Goal: Task Accomplishment & Management: Manage account settings

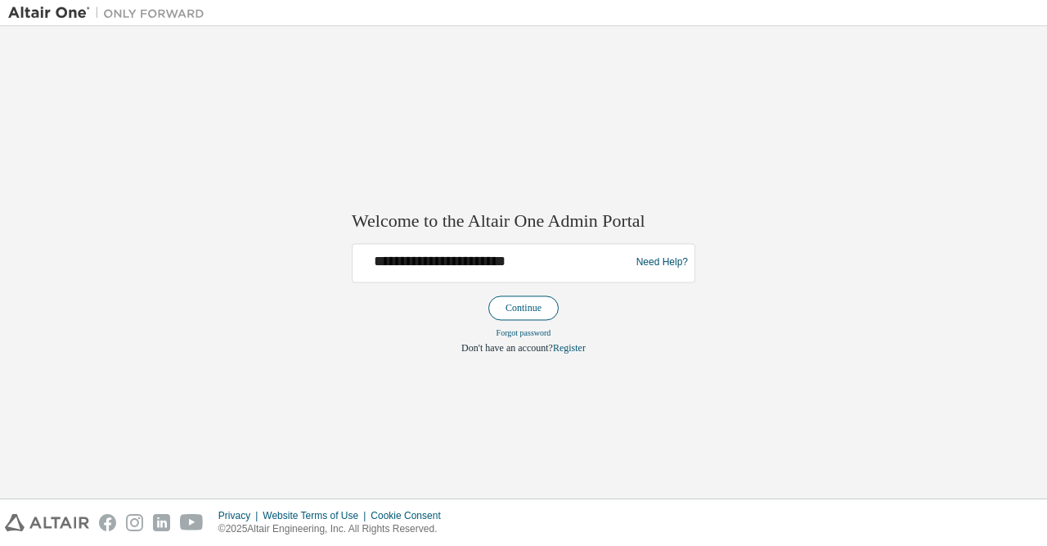
type input "**********"
click at [520, 304] on button "Continue" at bounding box center [523, 307] width 70 height 25
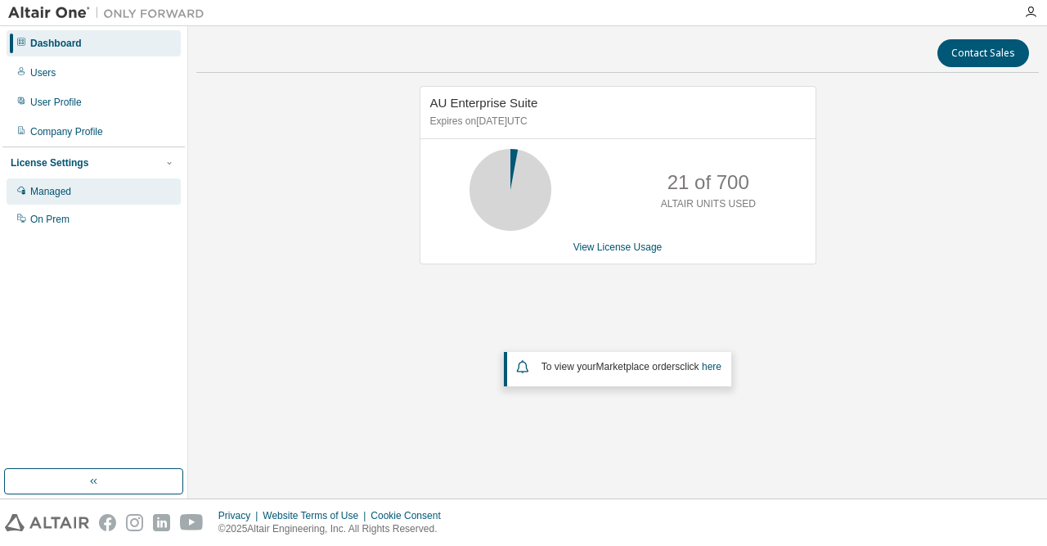
click at [91, 191] on div "Managed" at bounding box center [94, 191] width 174 height 26
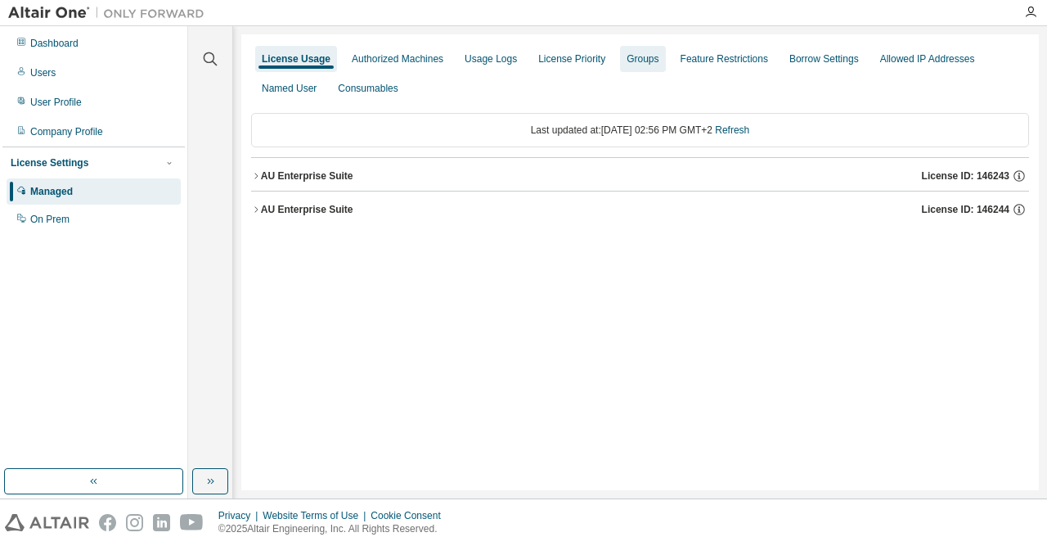
click at [633, 59] on div "Groups" at bounding box center [643, 58] width 32 height 13
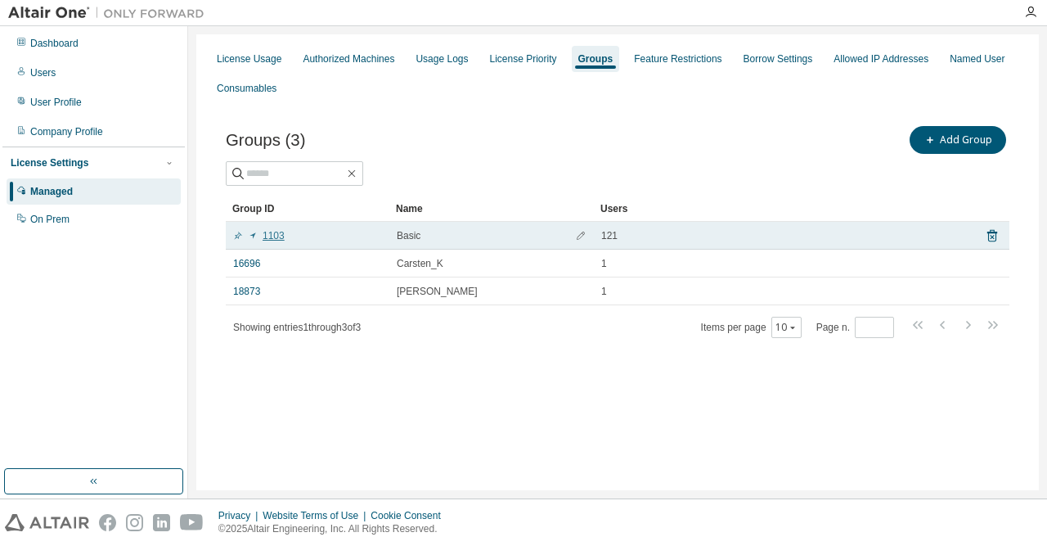
click at [275, 232] on link "1103" at bounding box center [259, 235] width 52 height 13
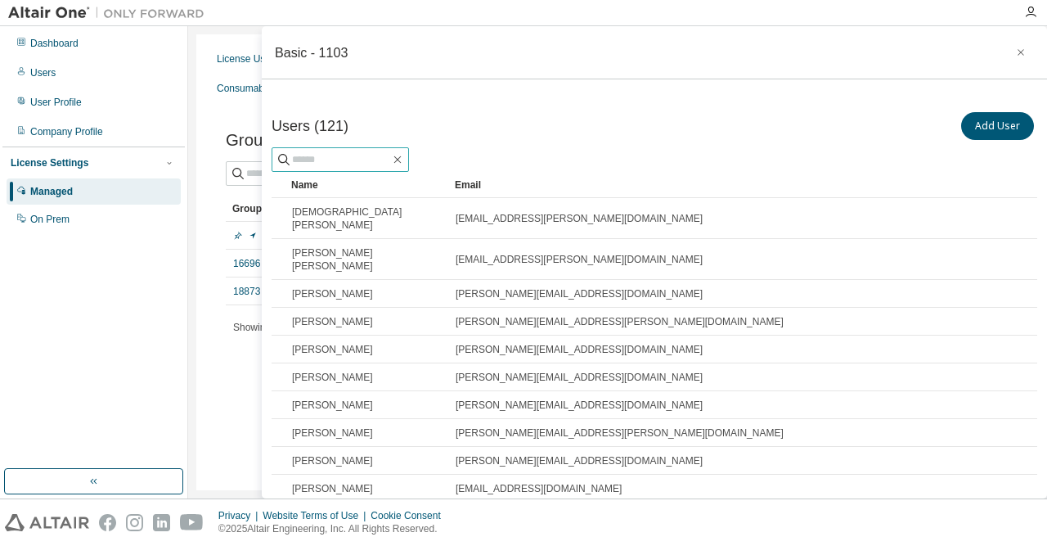
click at [372, 157] on input "text" at bounding box center [341, 159] width 98 height 16
paste input "**********"
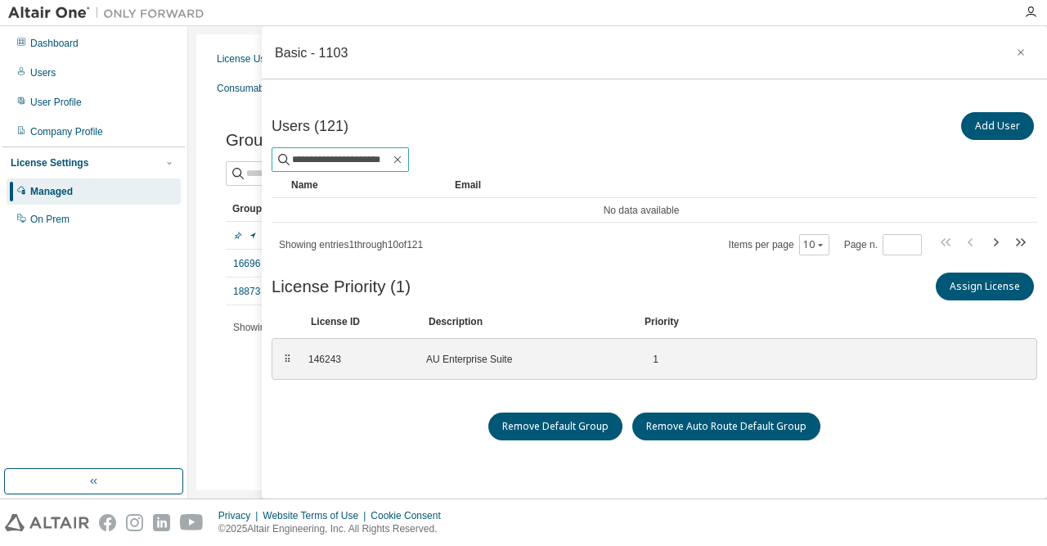
drag, startPoint x: 407, startPoint y: 160, endPoint x: 277, endPoint y: 171, distance: 129.7
click at [292, 168] on input "**********" at bounding box center [341, 159] width 98 height 16
type input "*****"
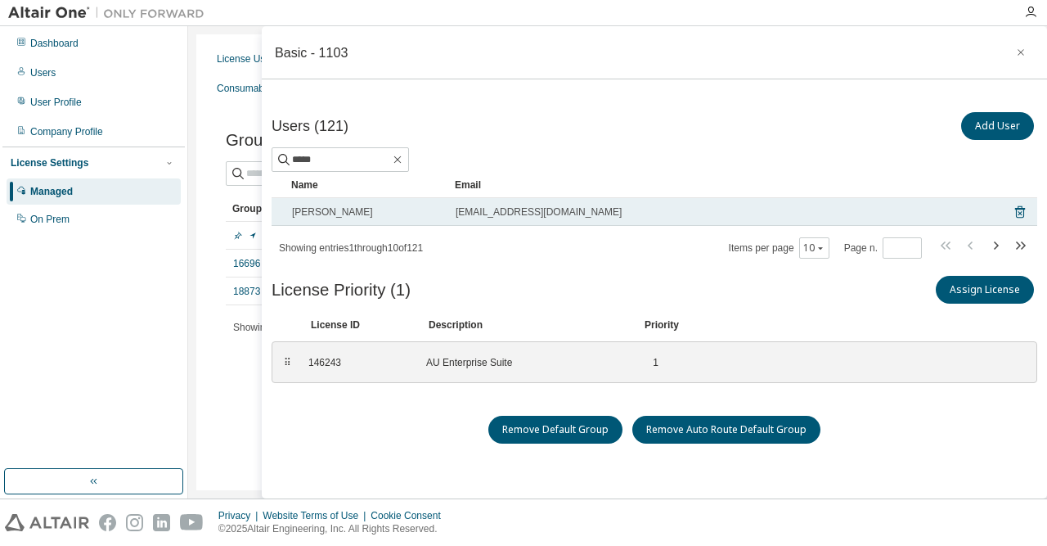
click at [362, 208] on span "Mehrshad Ilchi Ghazaan" at bounding box center [332, 211] width 81 height 13
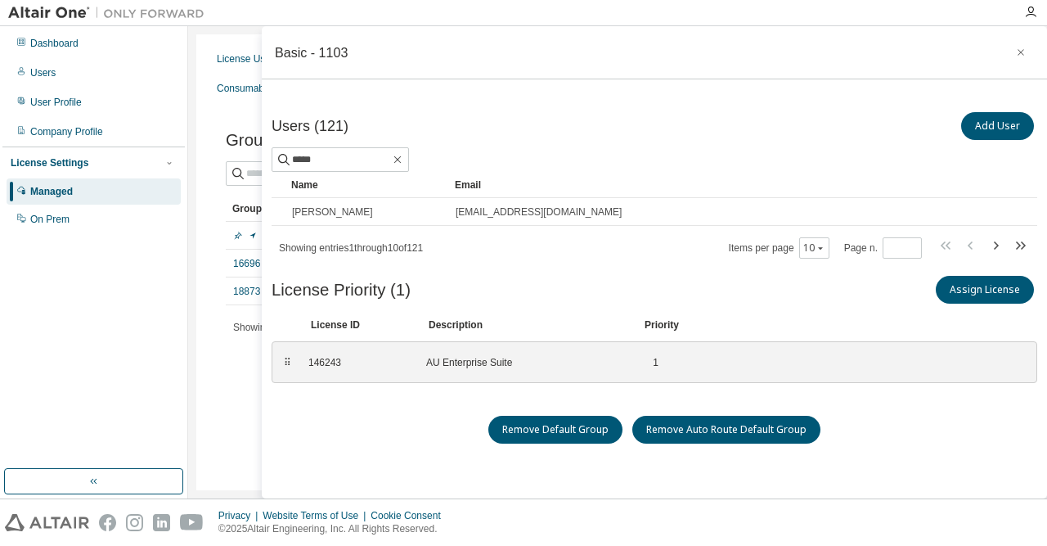
click at [221, 395] on div "License Usage Authorized Machines Usage Logs License Priority Groups Feature Re…" at bounding box center [617, 262] width 843 height 456
click at [1019, 56] on icon "button" at bounding box center [1020, 52] width 11 height 13
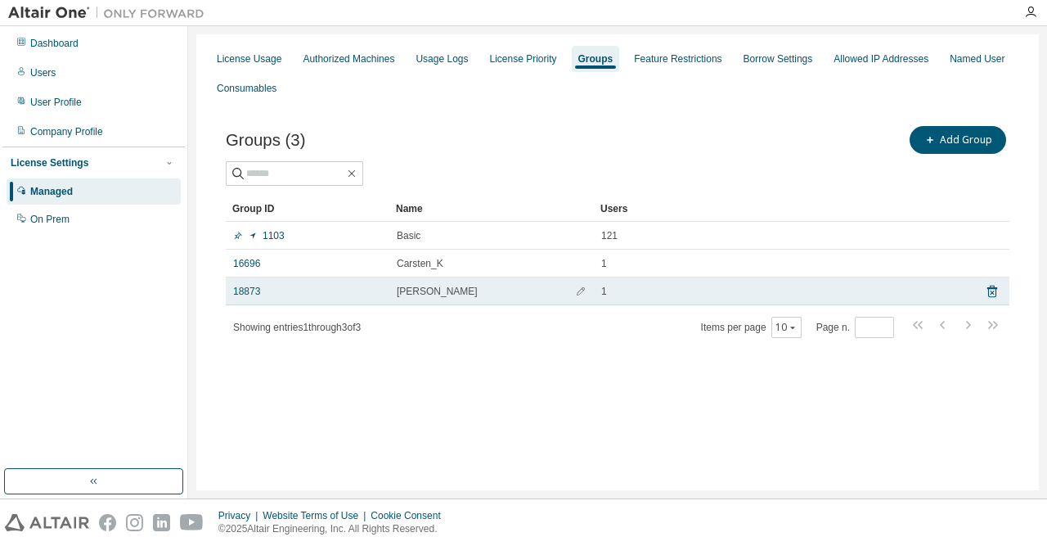
click at [515, 292] on div "Lukas Maurer" at bounding box center [492, 291] width 190 height 13
click at [249, 289] on link "18873" at bounding box center [246, 291] width 27 height 13
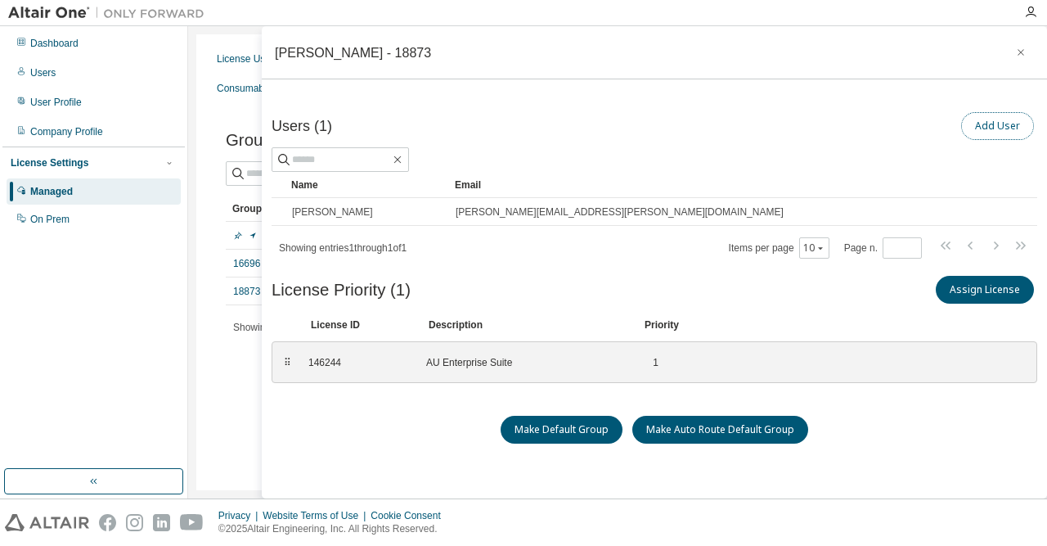
click at [996, 124] on button "Add User" at bounding box center [997, 126] width 73 height 28
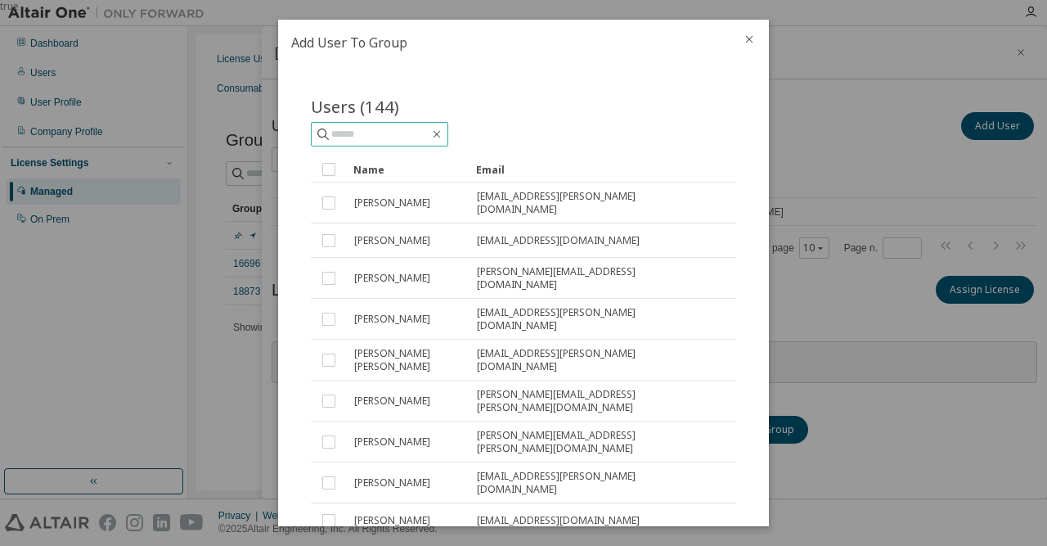
click at [369, 131] on input "text" at bounding box center [380, 134] width 98 height 16
type input "*****"
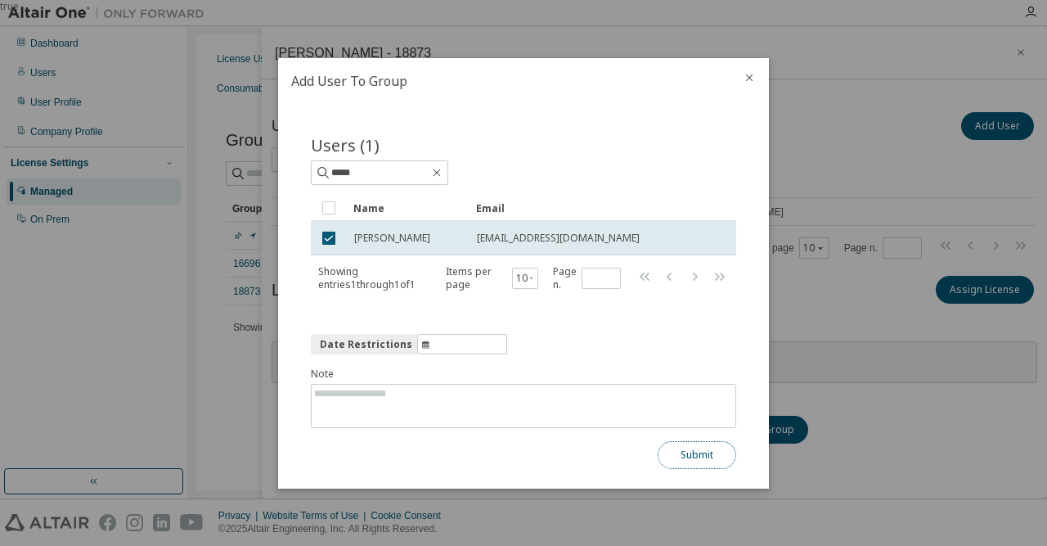
click at [708, 453] on button "Submit" at bounding box center [697, 455] width 79 height 28
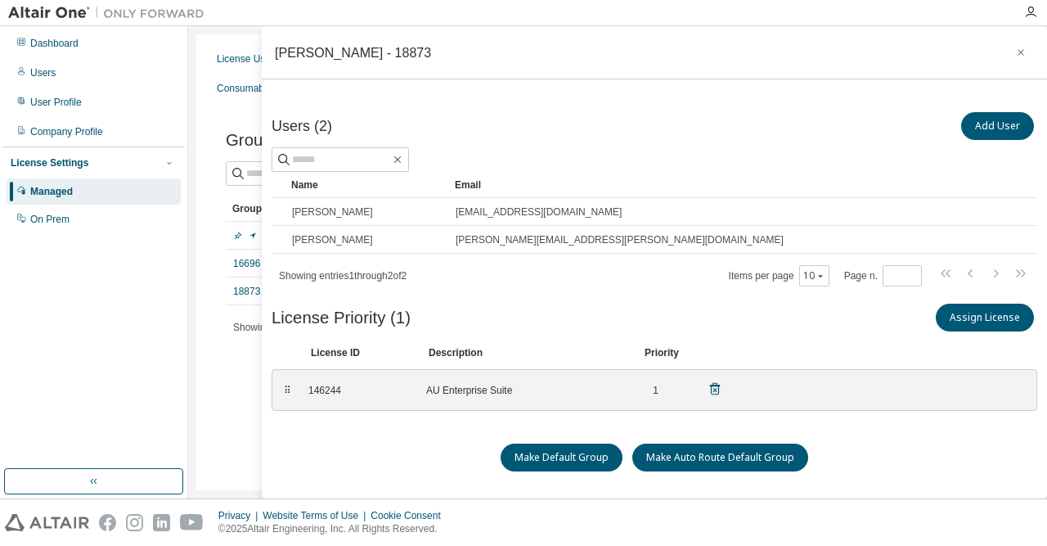
scroll to position [47, 0]
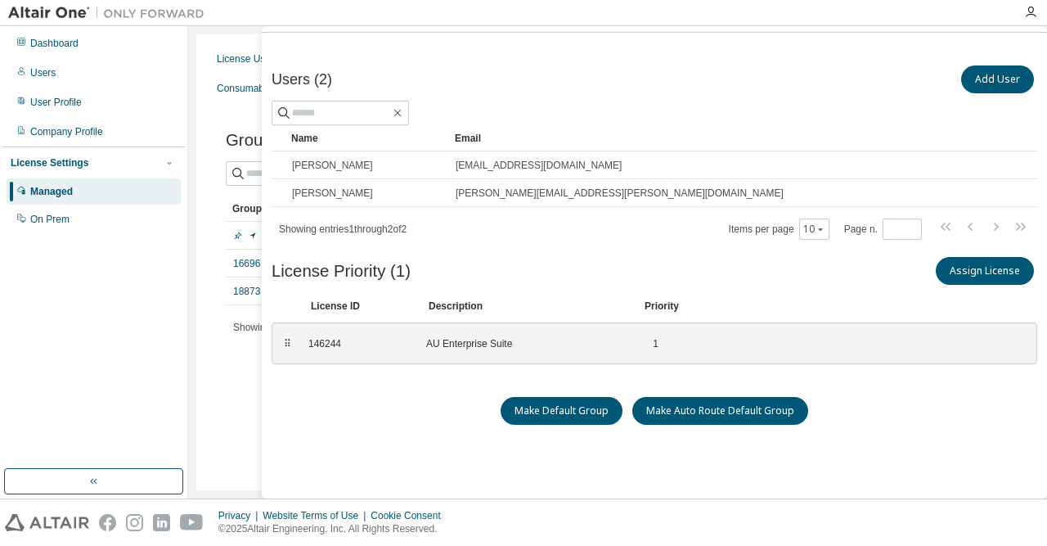
click at [243, 375] on div "Groups (3) Add Group Clear Load Save Save As Field Operator Value Select filter…" at bounding box center [617, 242] width 823 height 278
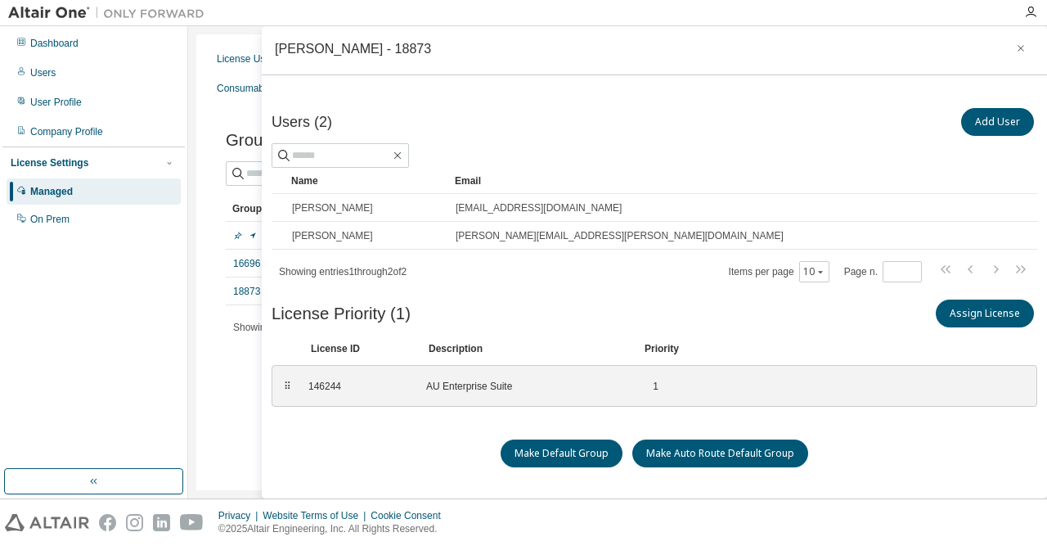
scroll to position [0, 0]
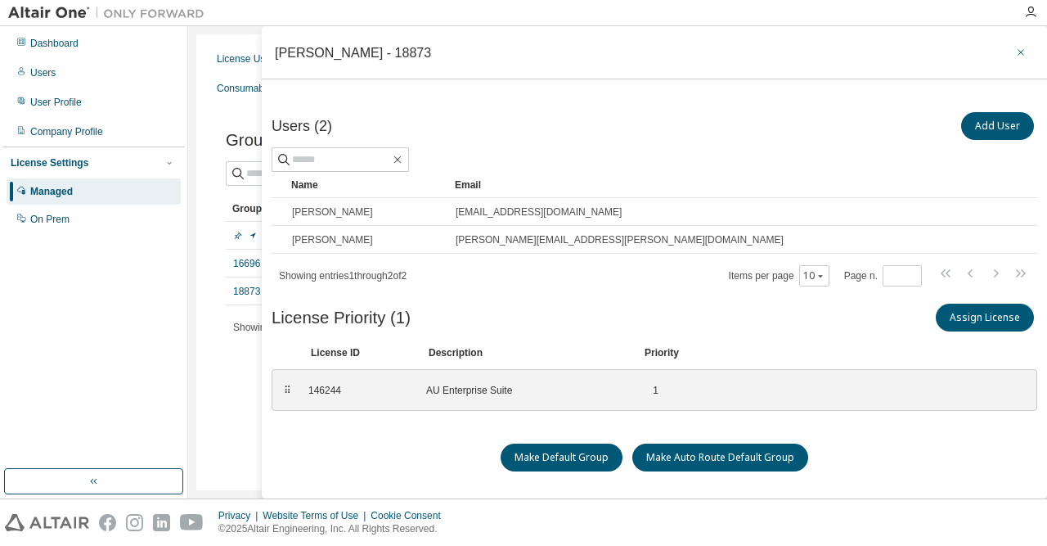
click at [1022, 58] on icon "button" at bounding box center [1020, 52] width 11 height 13
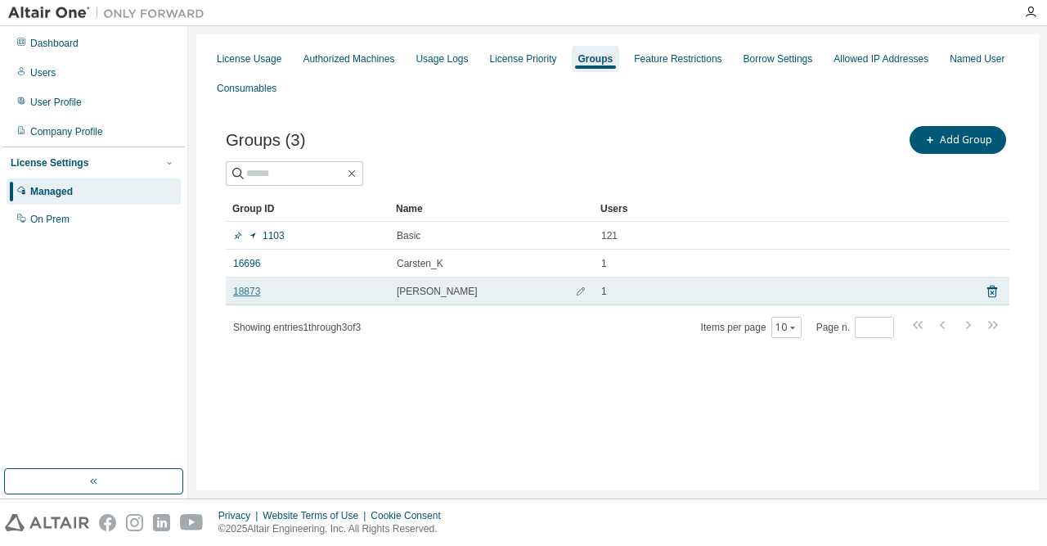
click at [247, 292] on link "18873" at bounding box center [246, 291] width 27 height 13
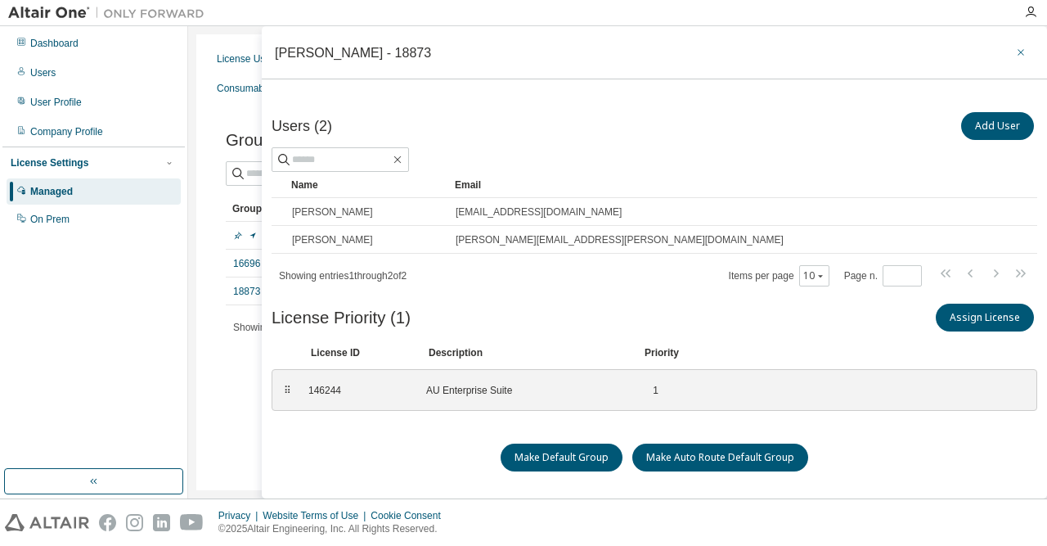
click at [1021, 56] on icon "button" at bounding box center [1020, 52] width 11 height 13
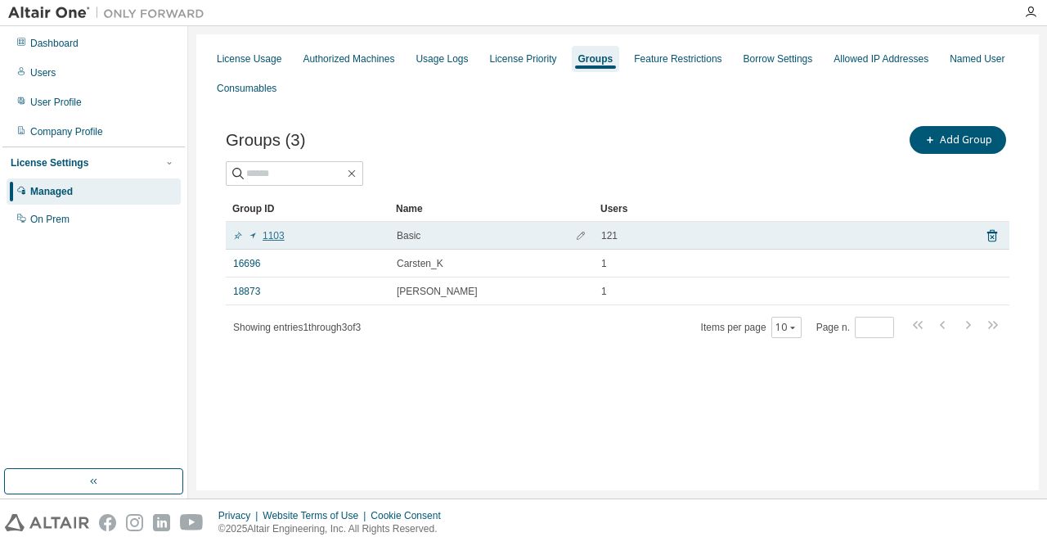
click at [277, 237] on link "1103" at bounding box center [259, 235] width 52 height 13
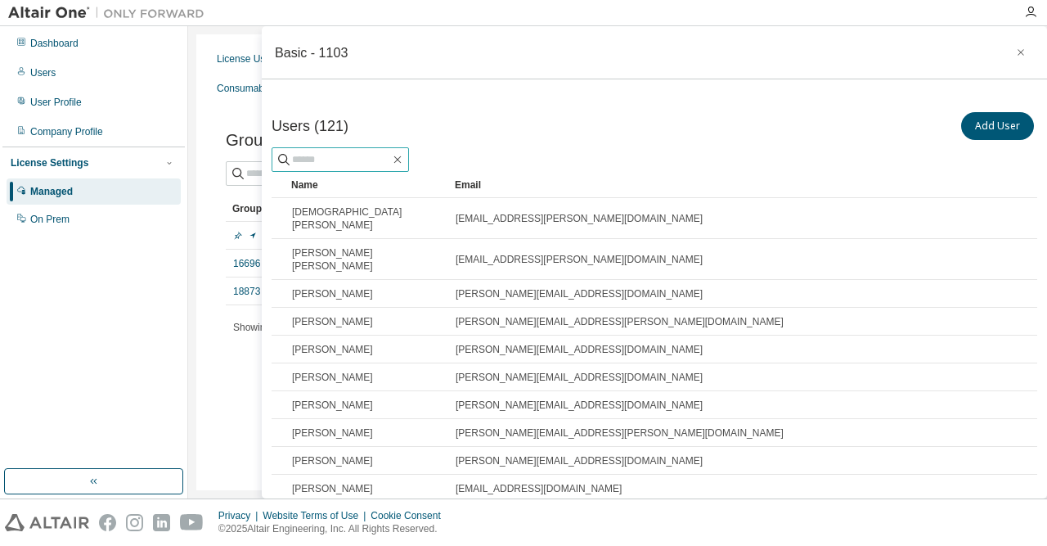
click at [326, 160] on input "text" at bounding box center [341, 159] width 98 height 16
type input "*****"
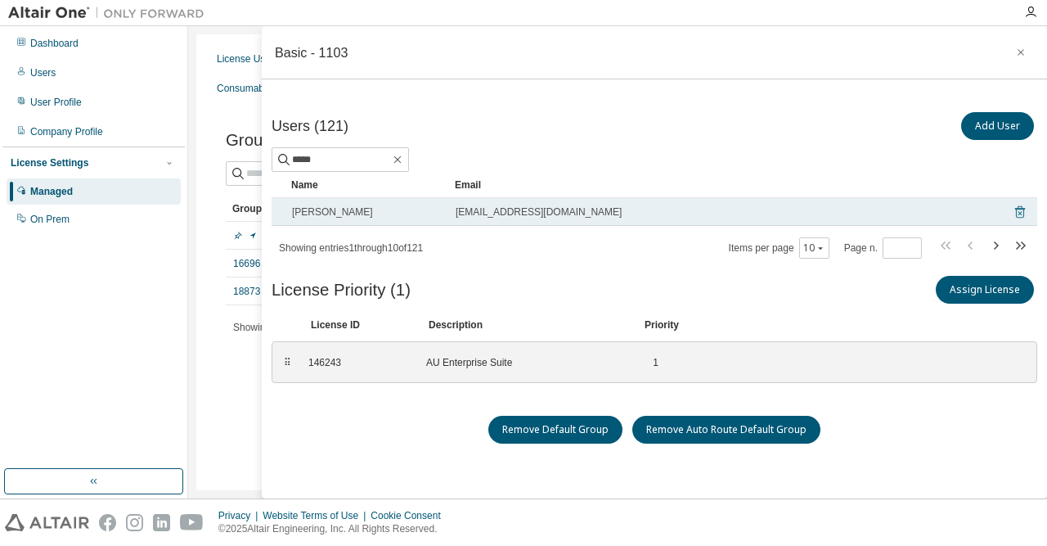
click at [1022, 214] on icon at bounding box center [1020, 212] width 15 height 20
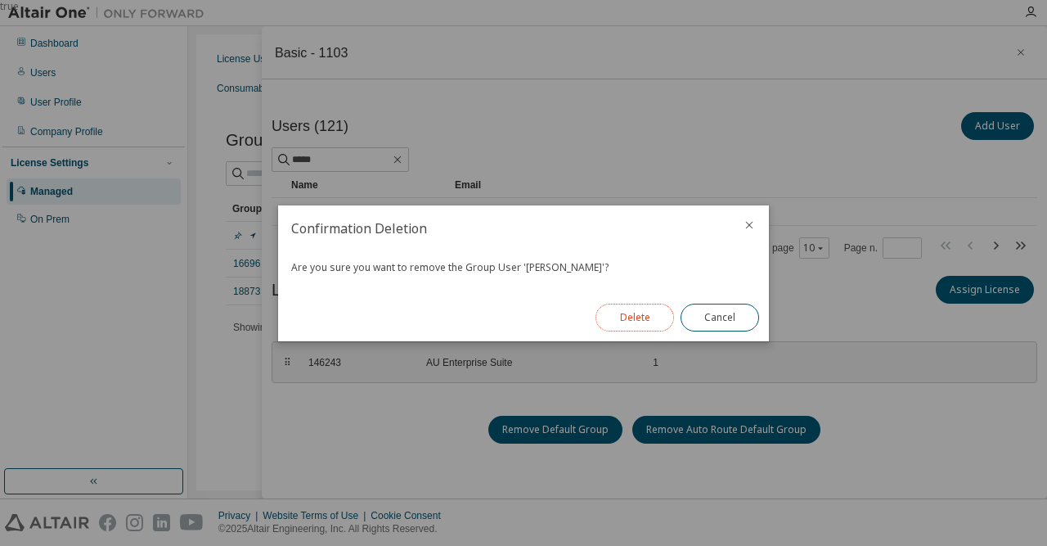
click at [640, 316] on button "Delete" at bounding box center [635, 318] width 79 height 28
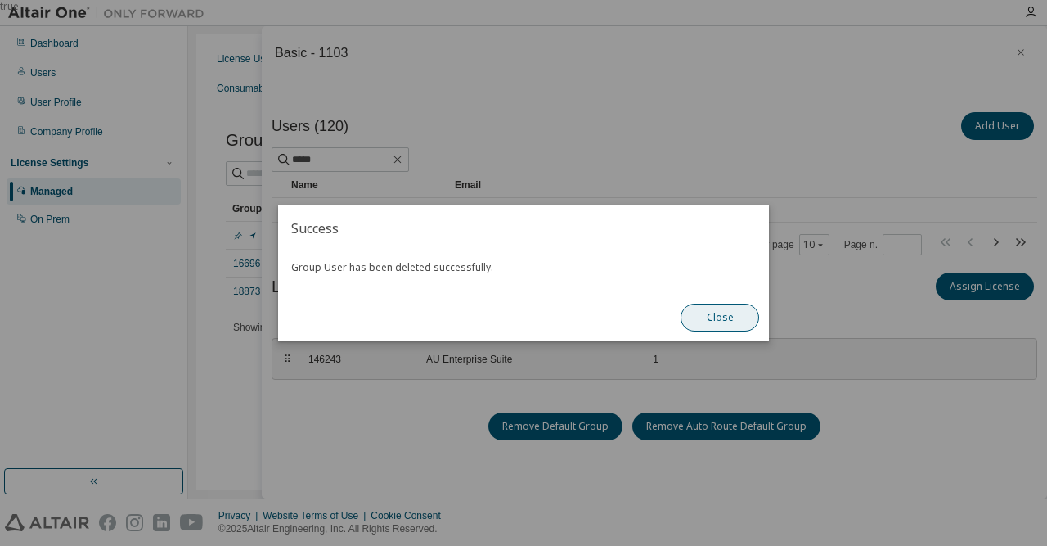
click at [719, 323] on button "Close" at bounding box center [720, 318] width 79 height 28
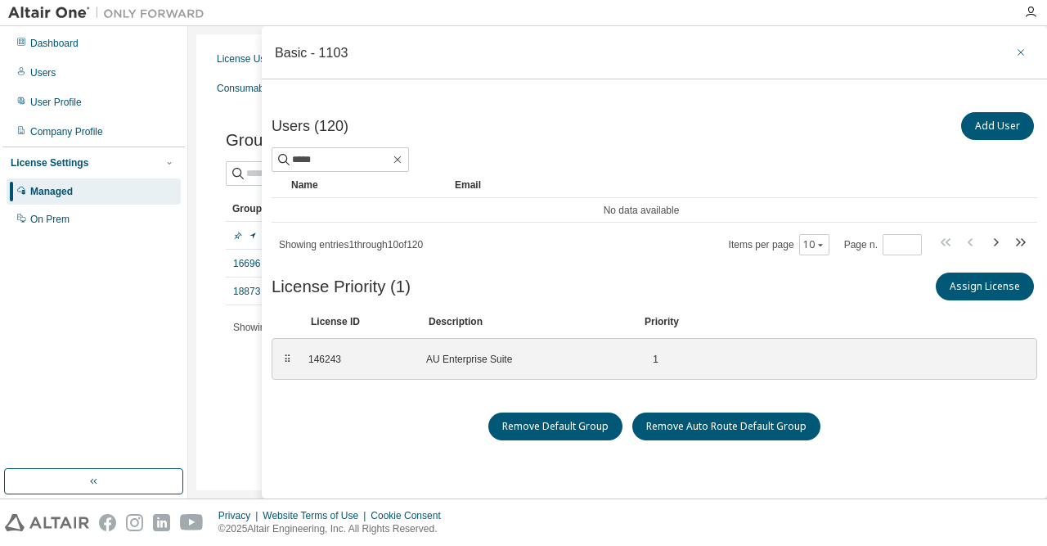
click at [1019, 55] on icon "button" at bounding box center [1020, 52] width 11 height 13
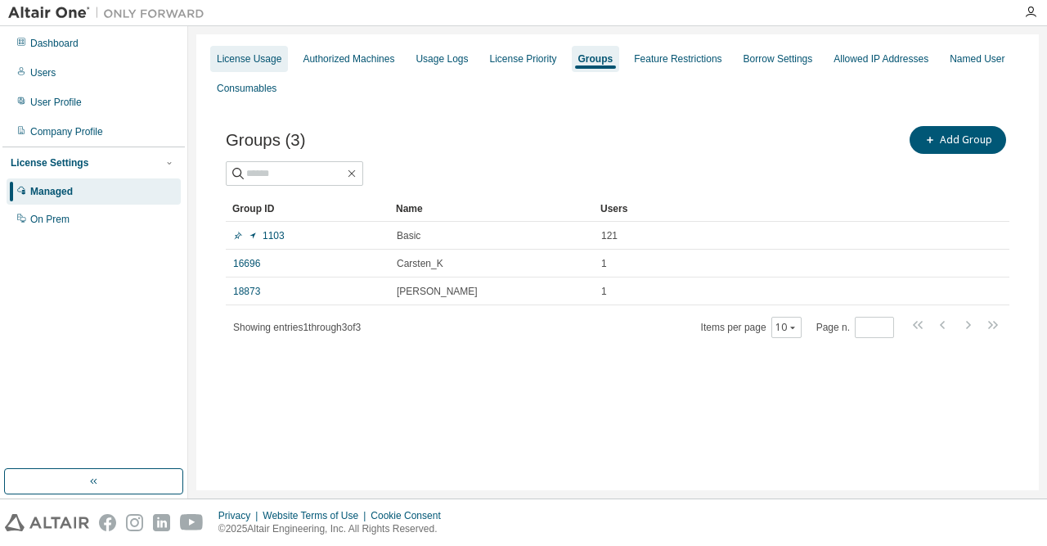
click at [264, 52] on div "License Usage" at bounding box center [249, 59] width 78 height 26
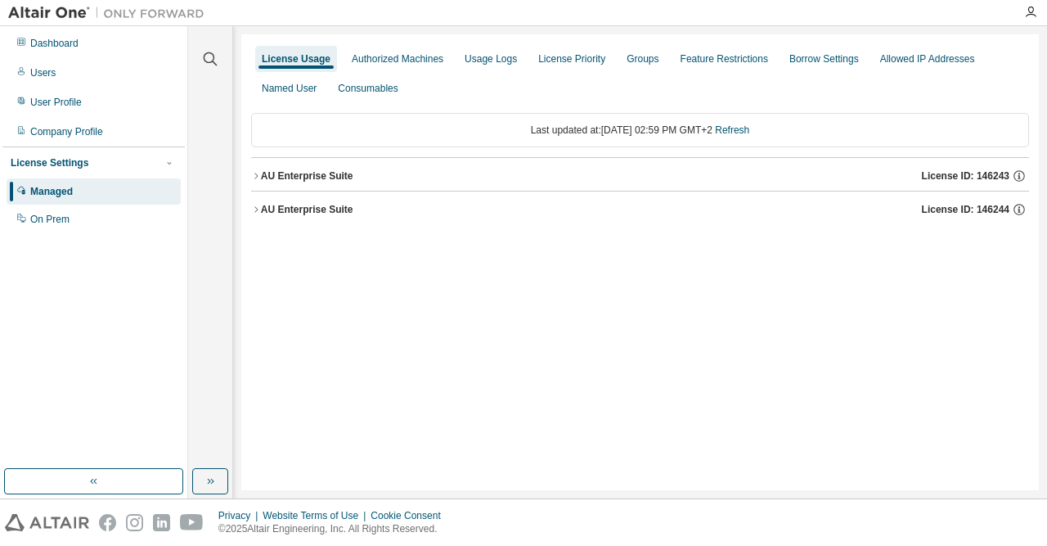
click at [261, 207] on div "AU Enterprise Suite" at bounding box center [307, 209] width 92 height 13
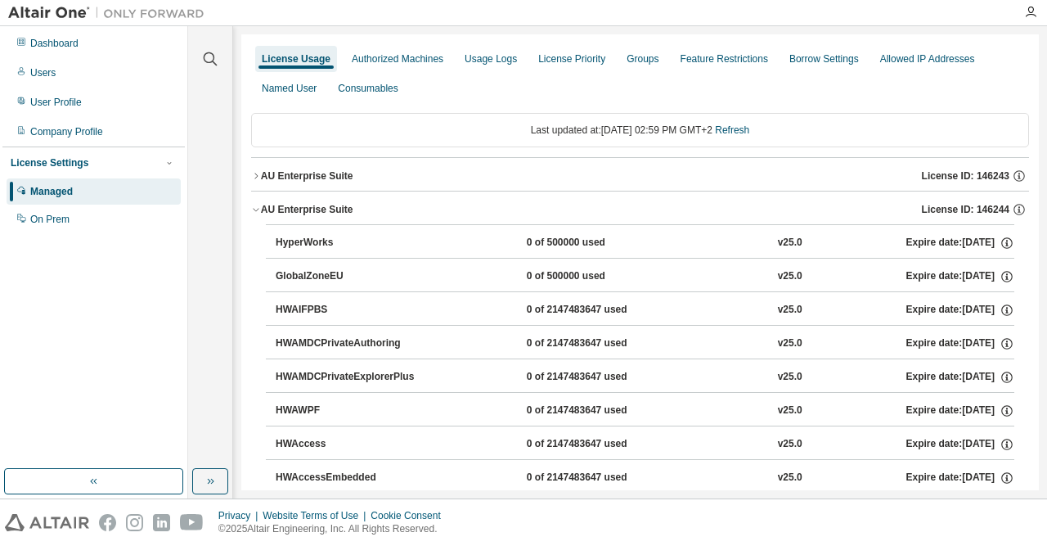
click at [261, 207] on div "AU Enterprise Suite" at bounding box center [307, 209] width 92 height 13
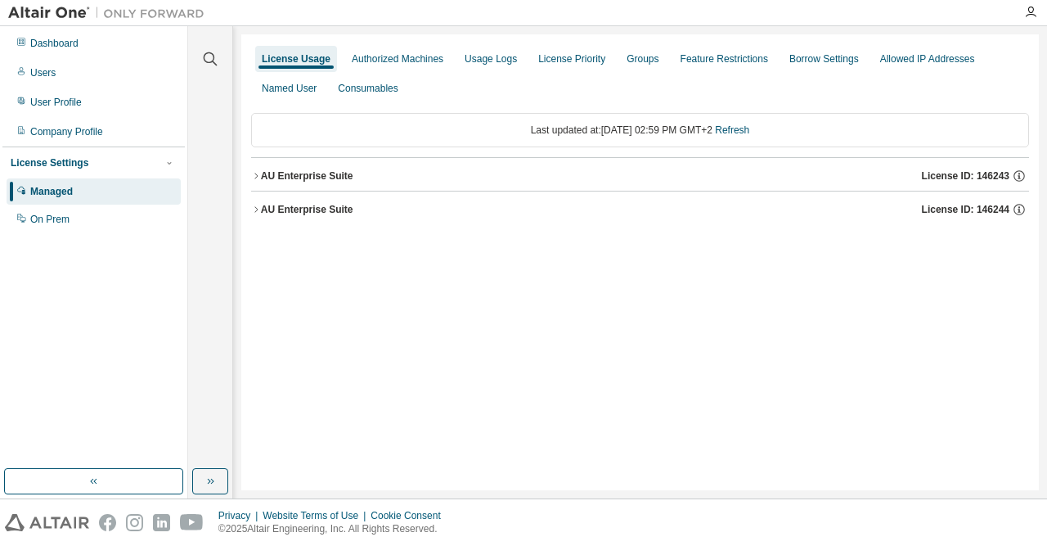
click at [263, 178] on div "AU Enterprise Suite" at bounding box center [307, 175] width 92 height 13
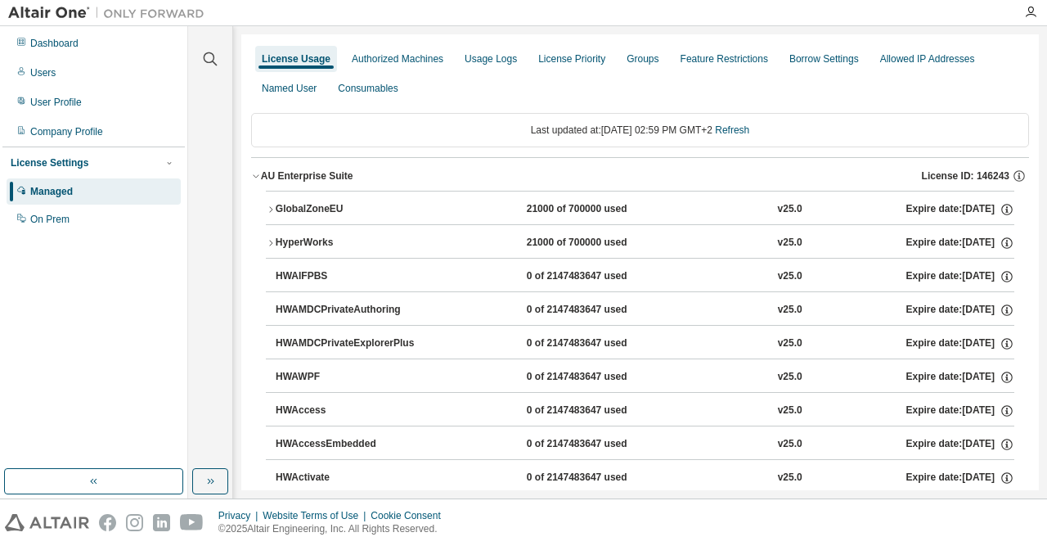
click at [263, 178] on div "AU Enterprise Suite" at bounding box center [307, 175] width 92 height 13
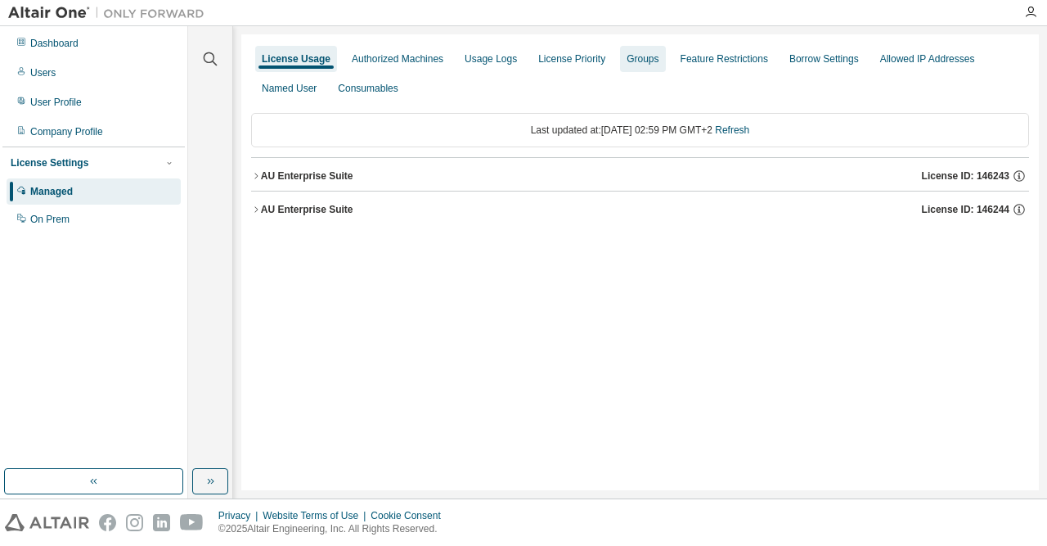
click at [644, 61] on div "Groups" at bounding box center [643, 58] width 32 height 13
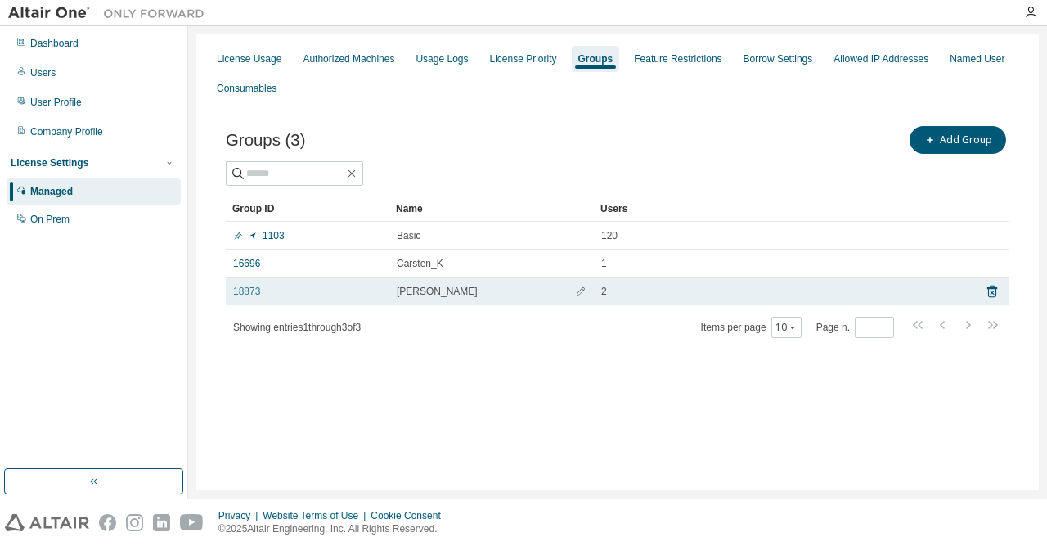
click at [257, 289] on link "18873" at bounding box center [246, 291] width 27 height 13
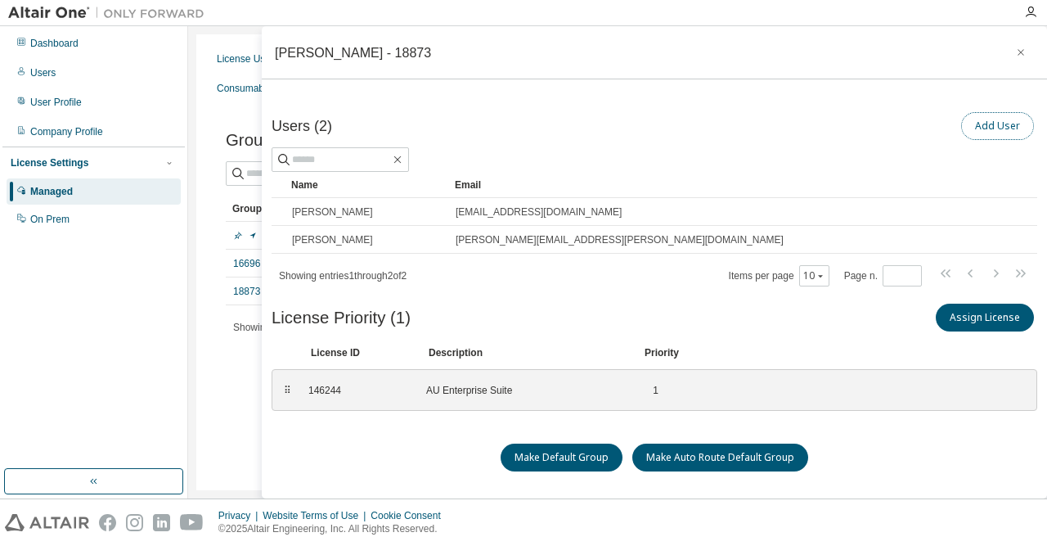
click at [990, 126] on button "Add User" at bounding box center [997, 126] width 73 height 28
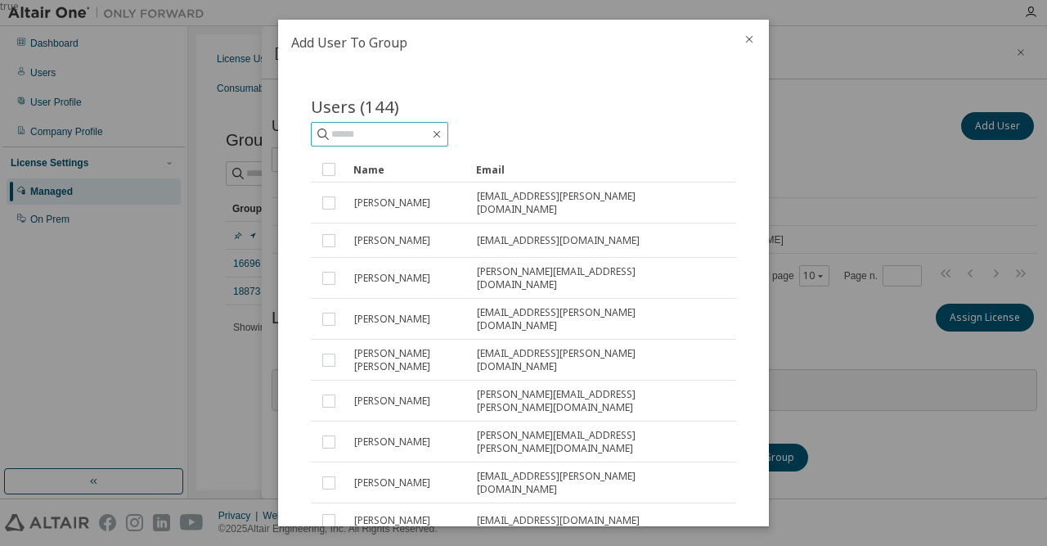
click at [367, 138] on input "text" at bounding box center [380, 134] width 98 height 16
type input "******"
click at [323, 132] on icon at bounding box center [323, 134] width 16 height 16
click at [380, 132] on input "******" at bounding box center [380, 134] width 98 height 16
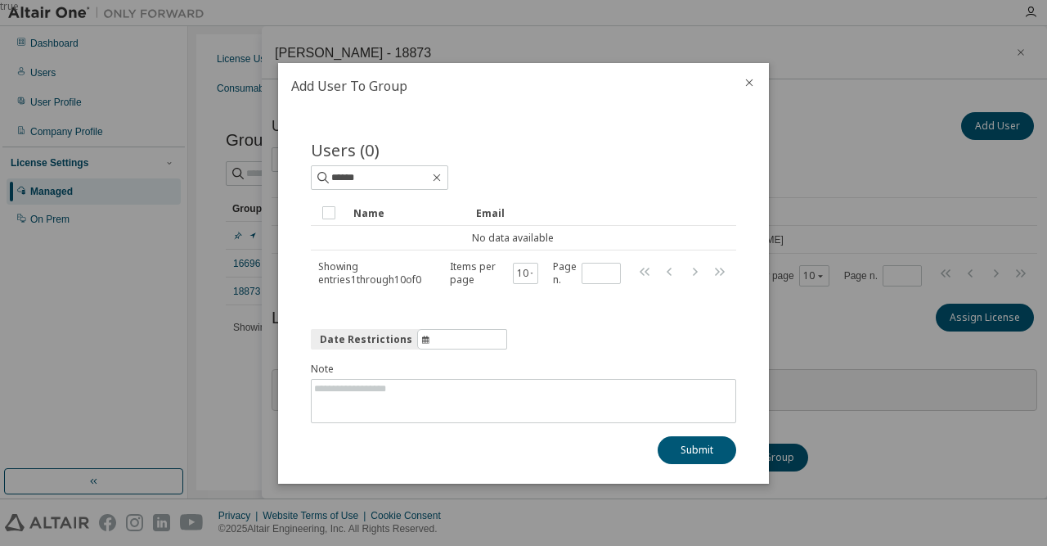
click at [745, 83] on icon "close" at bounding box center [749, 82] width 13 height 13
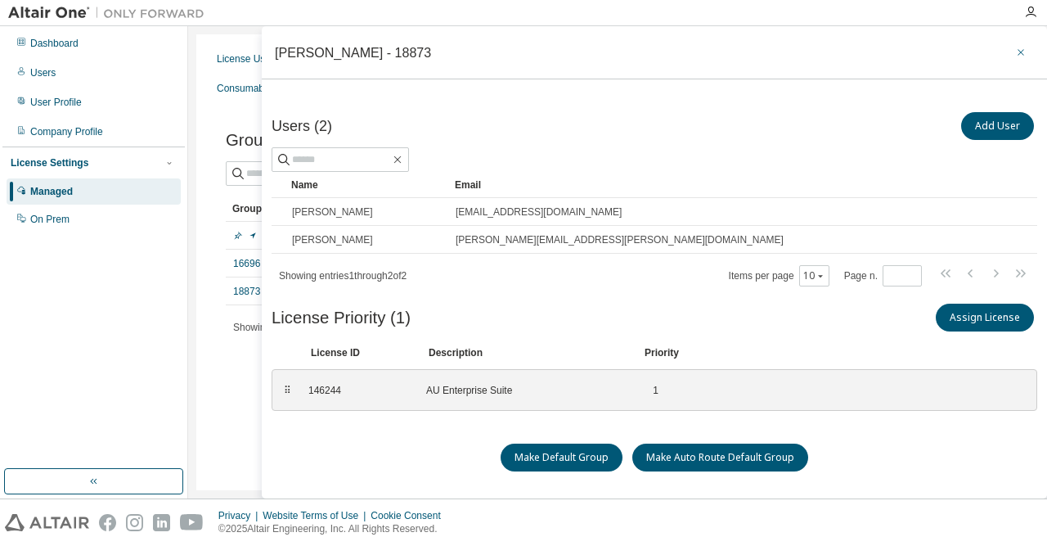
click at [1019, 51] on icon "button" at bounding box center [1021, 52] width 7 height 7
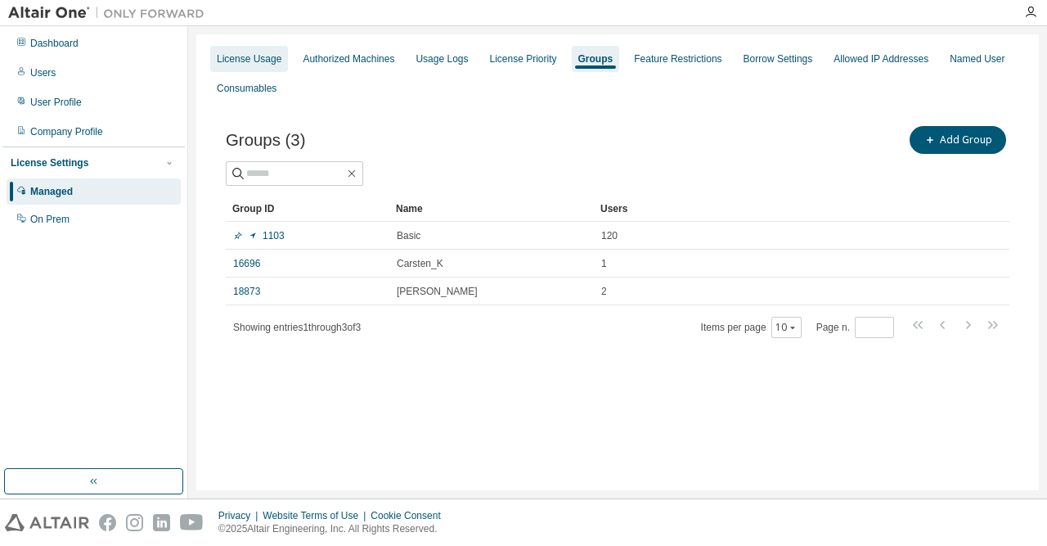
click at [263, 52] on div "License Usage" at bounding box center [249, 59] width 78 height 26
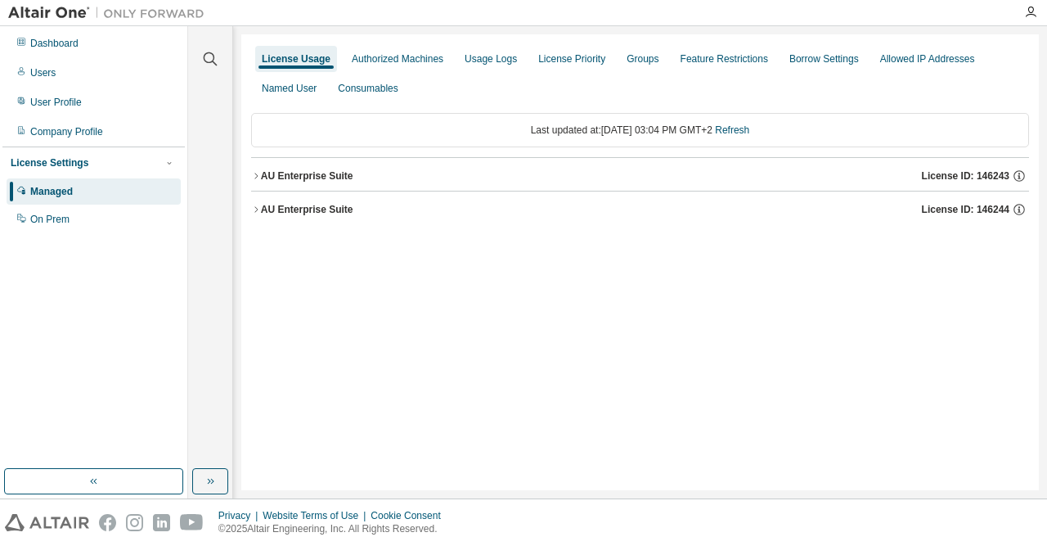
click at [258, 202] on button "AU Enterprise Suite License ID: 146244" at bounding box center [640, 209] width 778 height 36
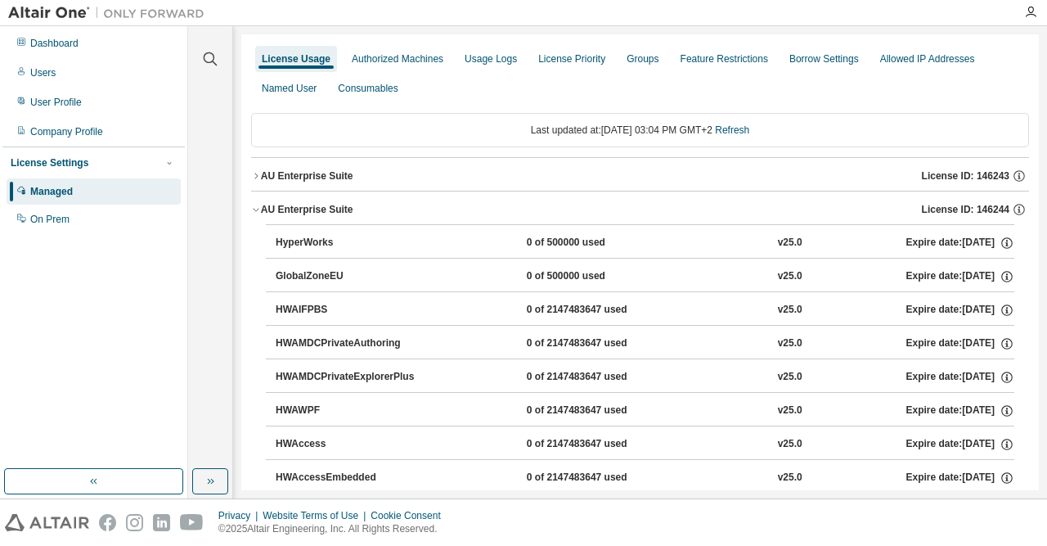
click at [259, 207] on icon "button" at bounding box center [256, 210] width 10 height 10
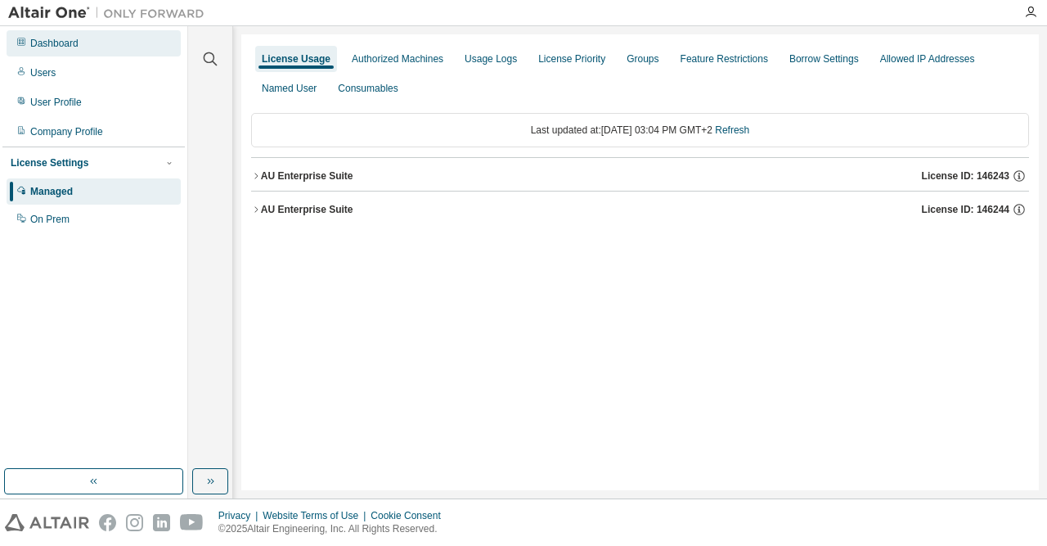
click at [71, 40] on div "Dashboard" at bounding box center [54, 43] width 48 height 13
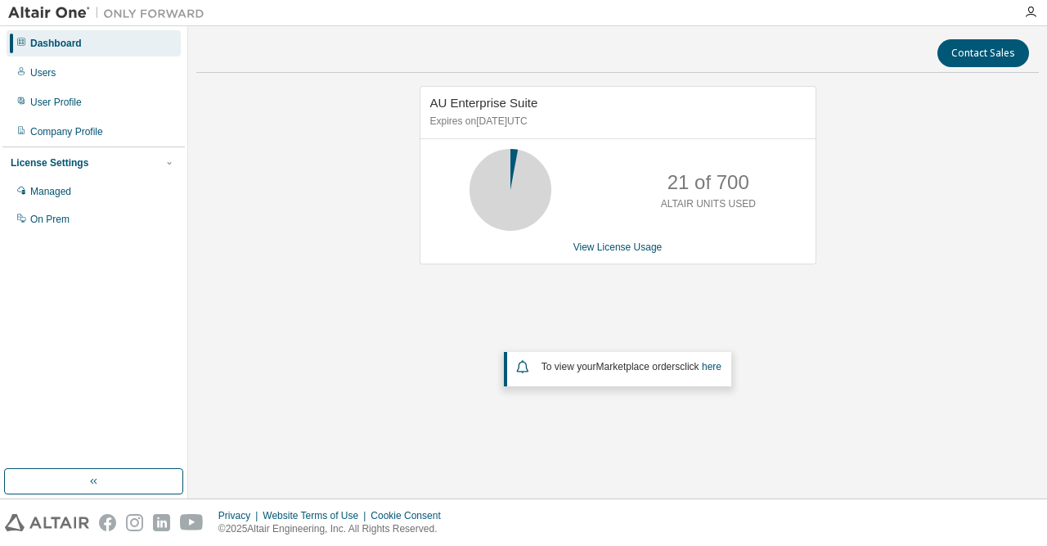
click at [821, 278] on div "AU Enterprise Suite Expires on April 1, 2026 UTC 21 of 700 ALTAIR UNITS USED Vi…" at bounding box center [617, 263] width 843 height 355
click at [821, 302] on div "AU Enterprise Suite Expires on April 1, 2026 UTC 21 of 700 ALTAIR UNITS USED Vi…" at bounding box center [617, 263] width 843 height 355
click at [81, 184] on div "Managed" at bounding box center [94, 191] width 174 height 26
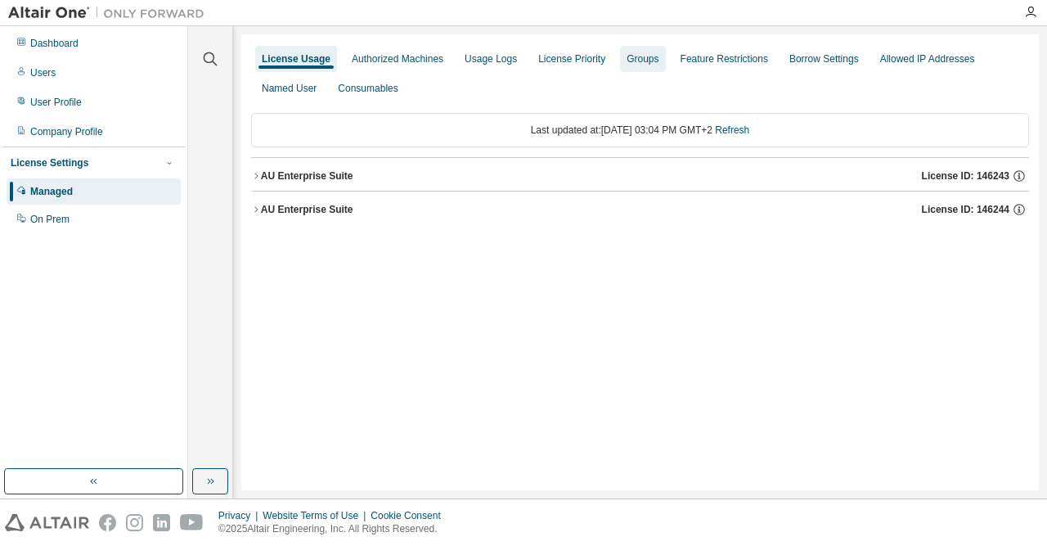
click at [636, 61] on div "Groups" at bounding box center [643, 58] width 32 height 13
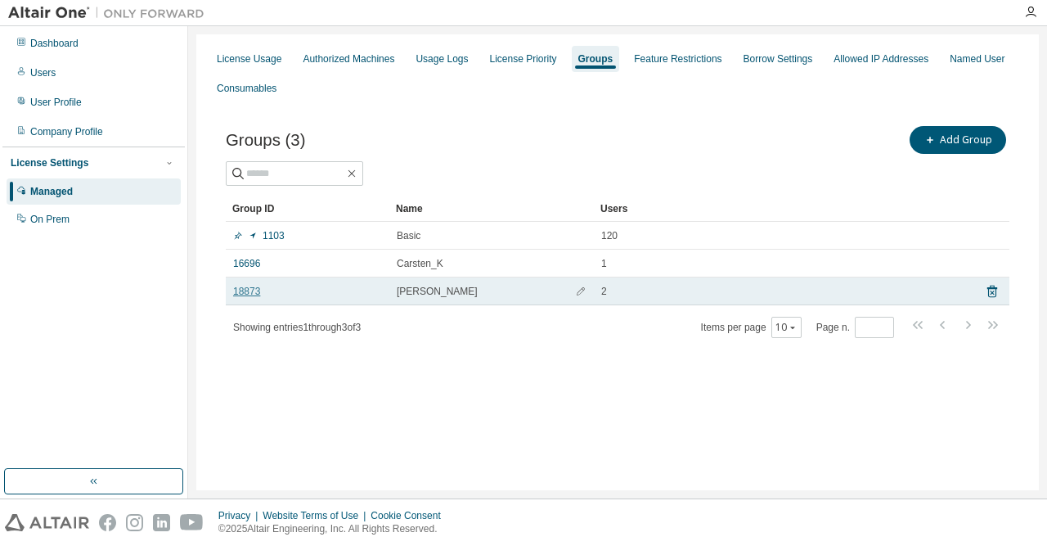
click at [252, 292] on link "18873" at bounding box center [246, 291] width 27 height 13
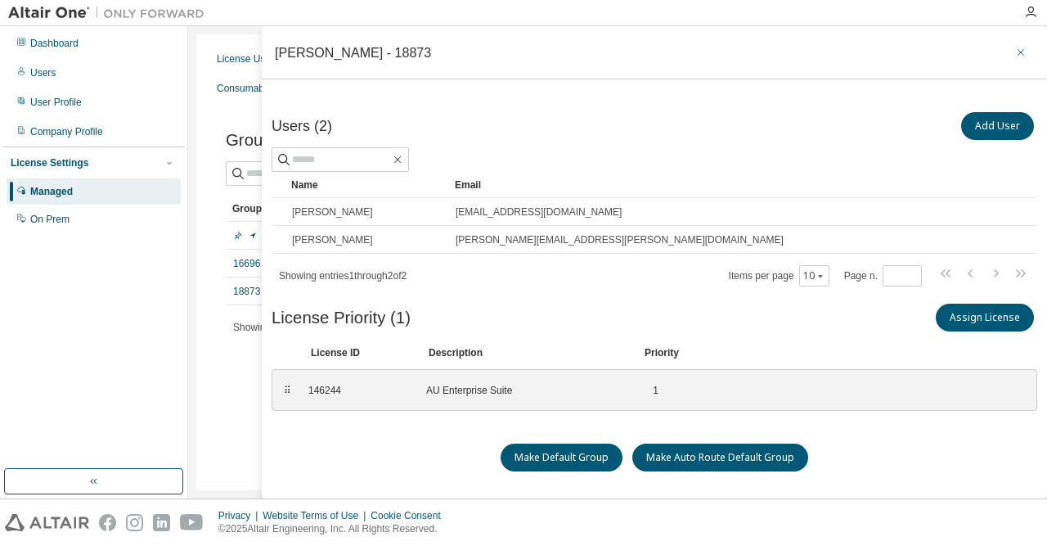
click at [1024, 53] on icon "button" at bounding box center [1020, 52] width 11 height 13
